Goal: Task Accomplishment & Management: Manage account settings

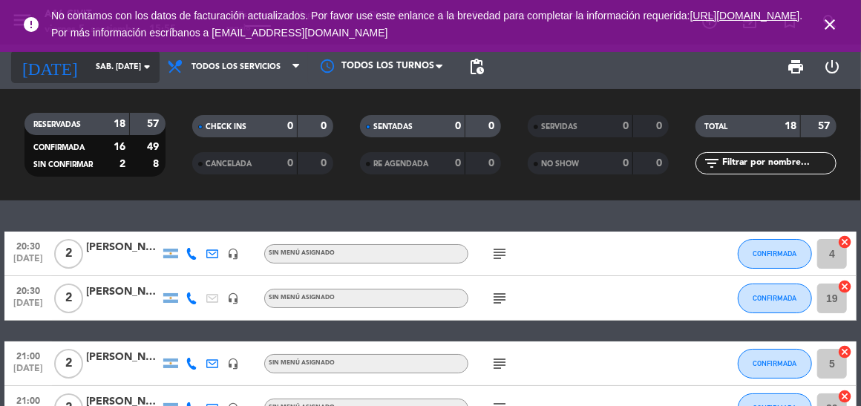
scroll to position [698, 0]
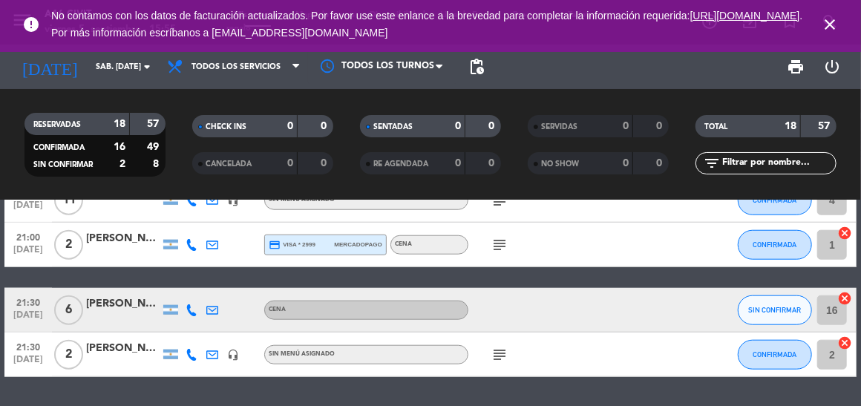
click at [832, 24] on icon "close" at bounding box center [830, 25] width 18 height 18
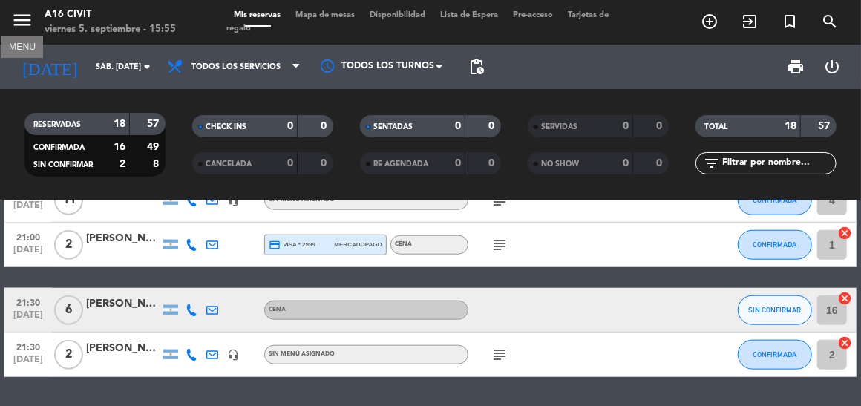
click at [17, 23] on icon "menu" at bounding box center [22, 20] width 22 height 22
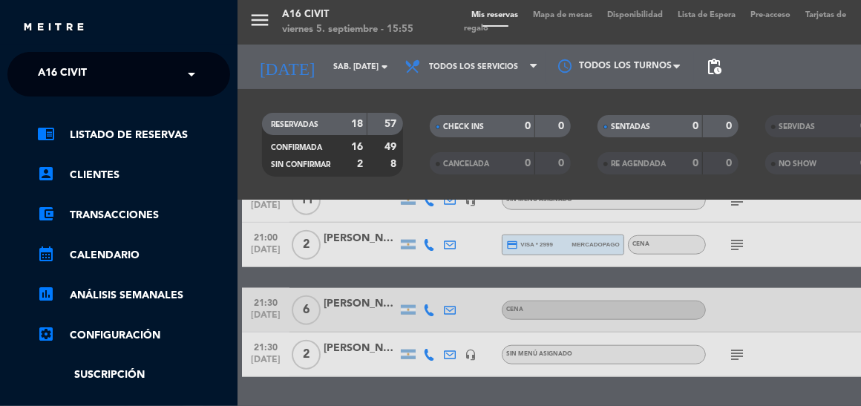
click at [131, 84] on input "text" at bounding box center [120, 75] width 181 height 33
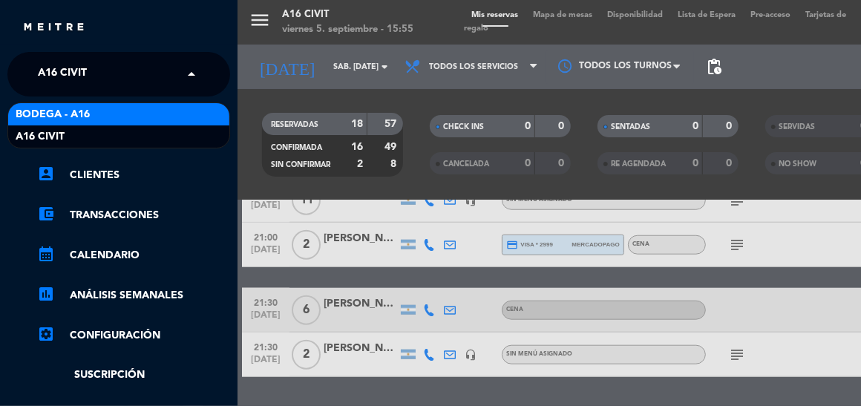
click at [108, 113] on div "Bodega - A16" at bounding box center [118, 114] width 221 height 22
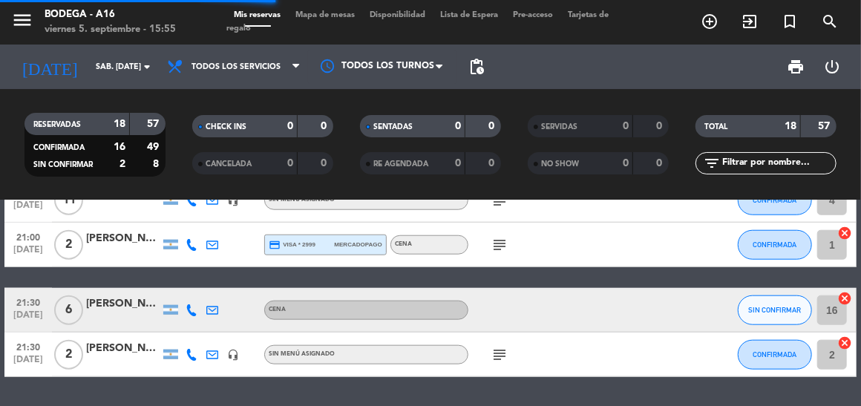
scroll to position [0, 0]
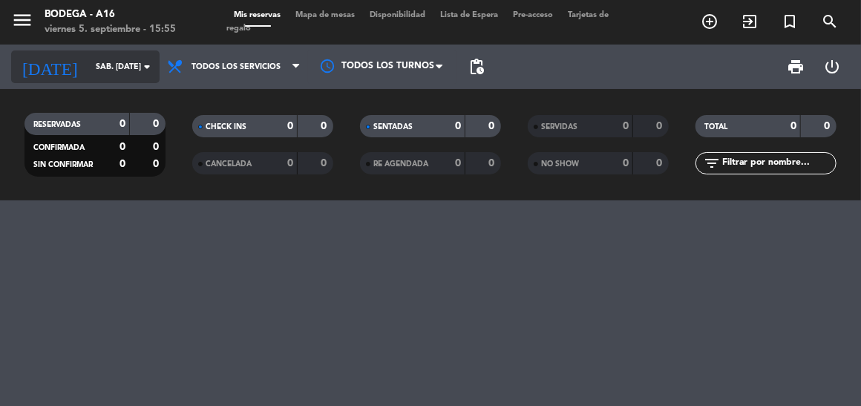
click at [99, 72] on input "sáb. [DATE]" at bounding box center [143, 67] width 110 height 24
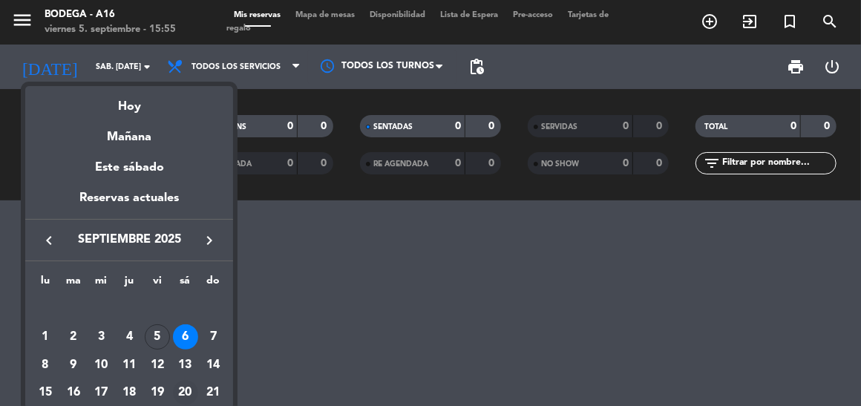
click at [189, 388] on div "20" at bounding box center [185, 392] width 25 height 25
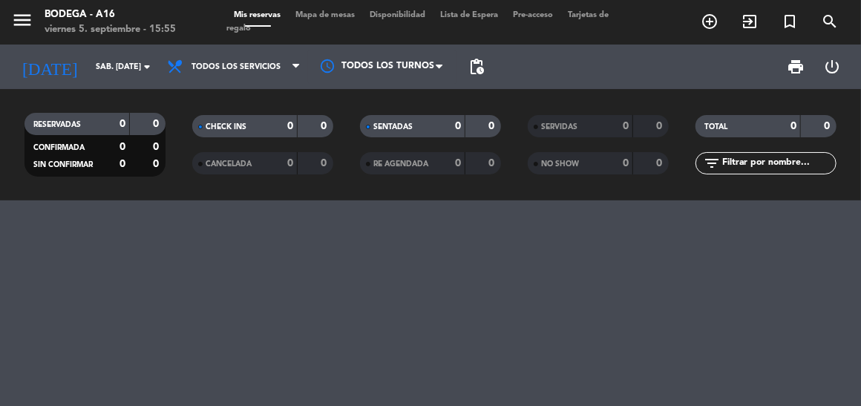
type input "sáb. [DATE]"
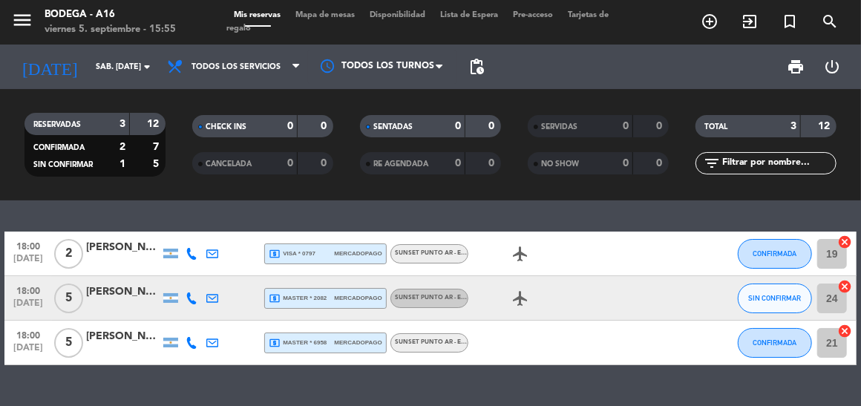
click at [234, 295] on div at bounding box center [233, 298] width 21 height 44
click at [212, 303] on icon at bounding box center [212, 298] width 12 height 12
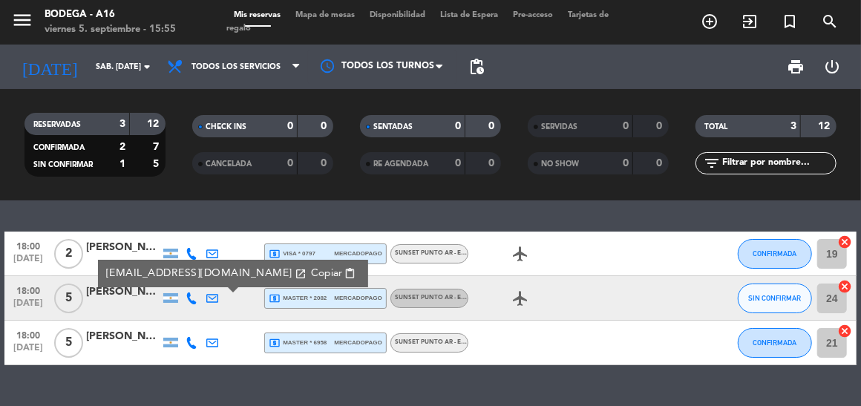
click at [310, 275] on span "Copiar" at bounding box center [325, 274] width 31 height 16
click at [440, 302] on div "Sunset Punto Ar - Entrada General con Comida" at bounding box center [431, 298] width 73 height 10
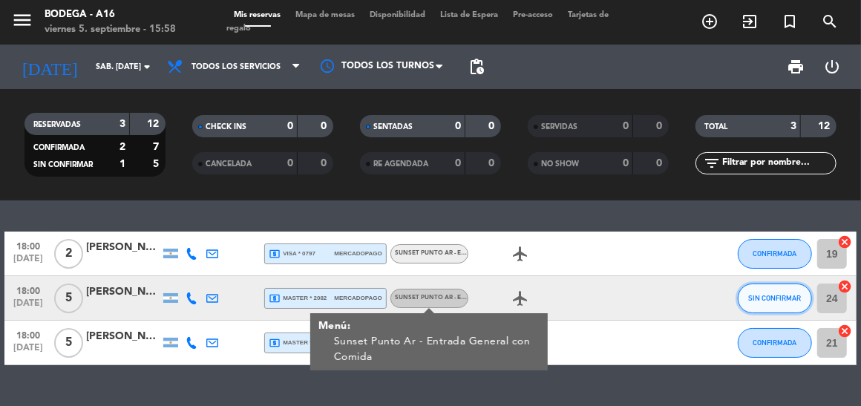
click at [780, 297] on span "SIN CONFIRMAR" at bounding box center [775, 298] width 53 height 8
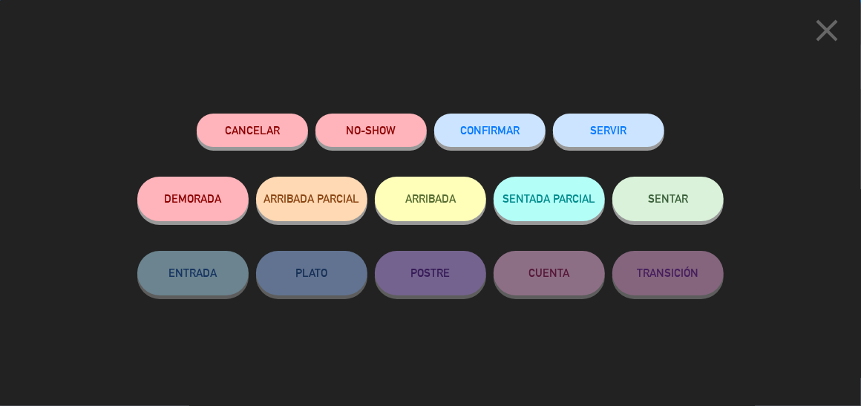
click at [473, 138] on button "CONFIRMAR" at bounding box center [489, 130] width 111 height 33
